Goal: Information Seeking & Learning: Learn about a topic

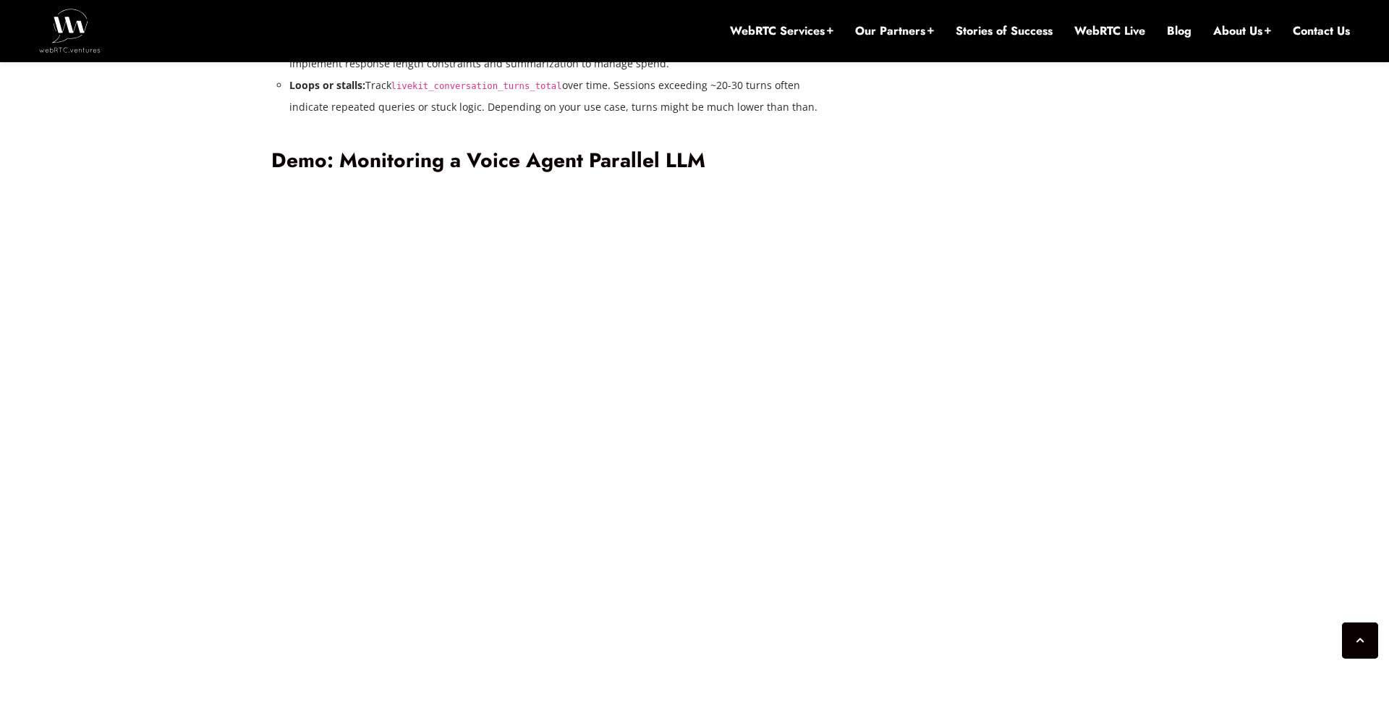
scroll to position [3380, 0]
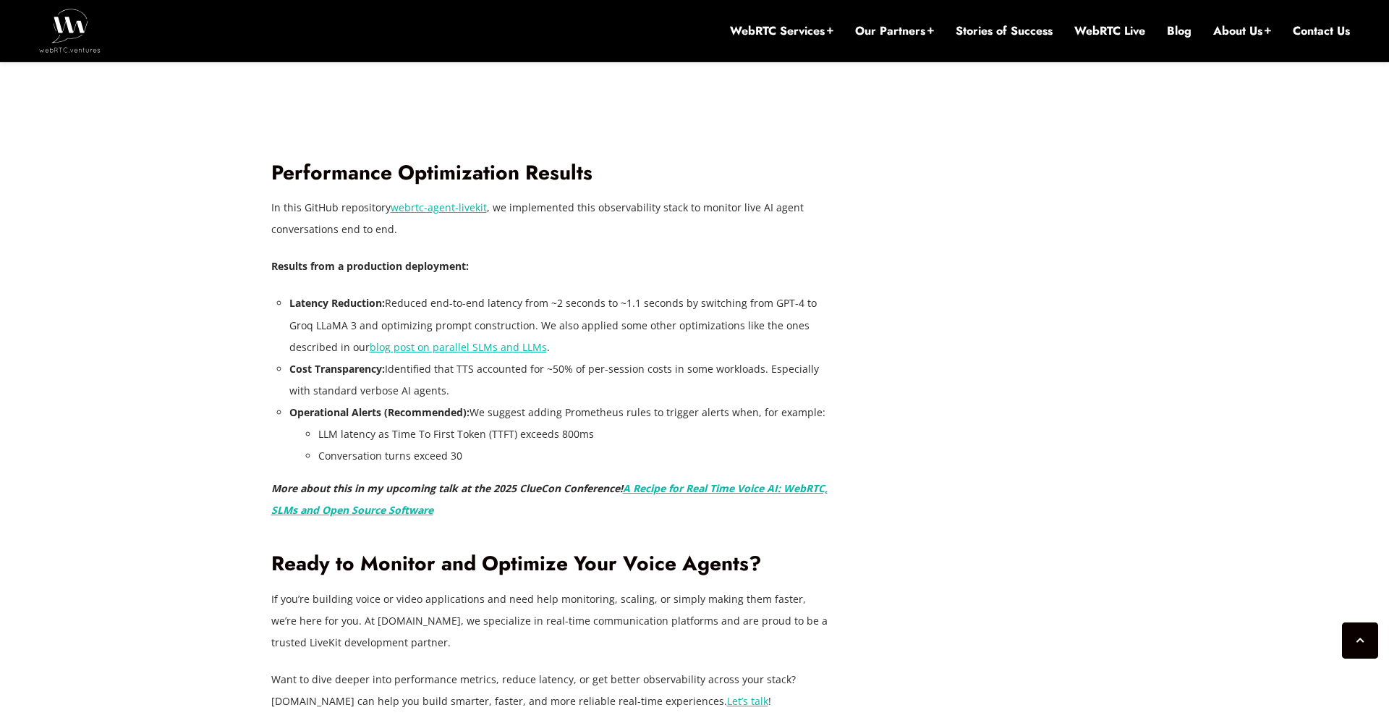
scroll to position [3828, 0]
click at [758, 491] on link "A Recipe for Real Time Voice AI: WebRTC, SLMs and Open Source Software" at bounding box center [549, 497] width 556 height 35
